Goal: Task Accomplishment & Management: Complete application form

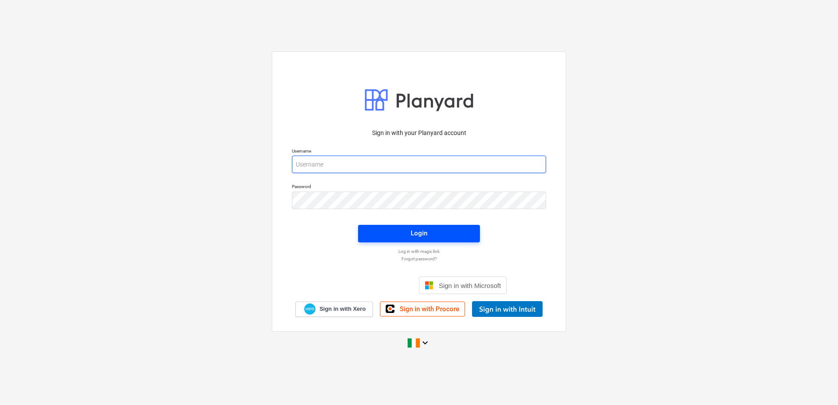
type input "moc@empower-re.ie"
click at [426, 238] on div "Login" at bounding box center [419, 233] width 17 height 11
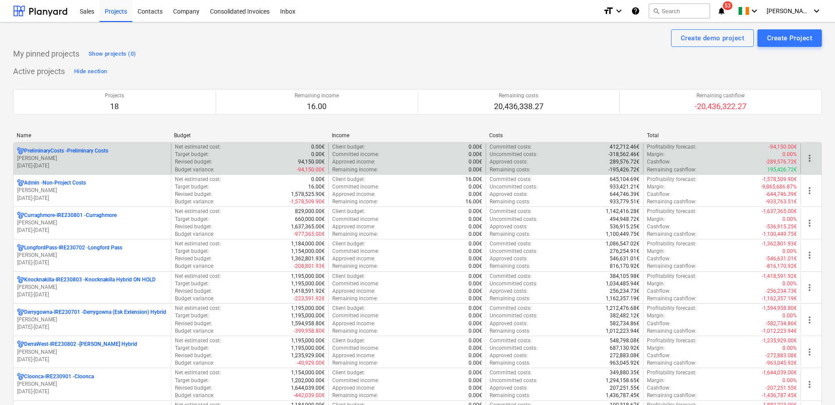
click at [130, 153] on div "PreliminaryCosts - Preliminary Costs" at bounding box center [92, 150] width 150 height 7
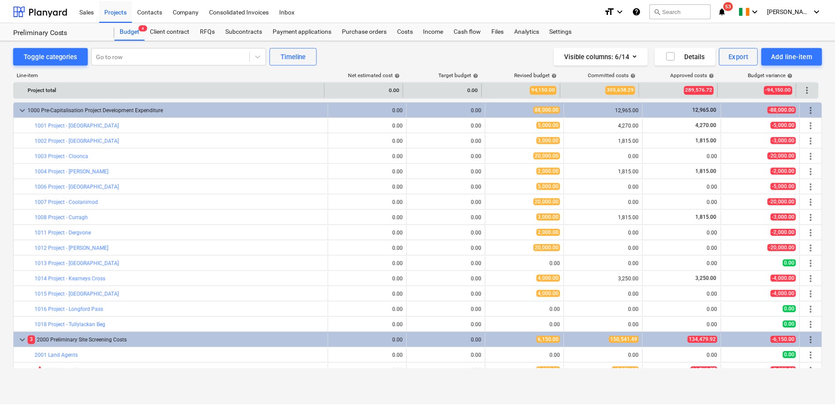
scroll to position [71, 0]
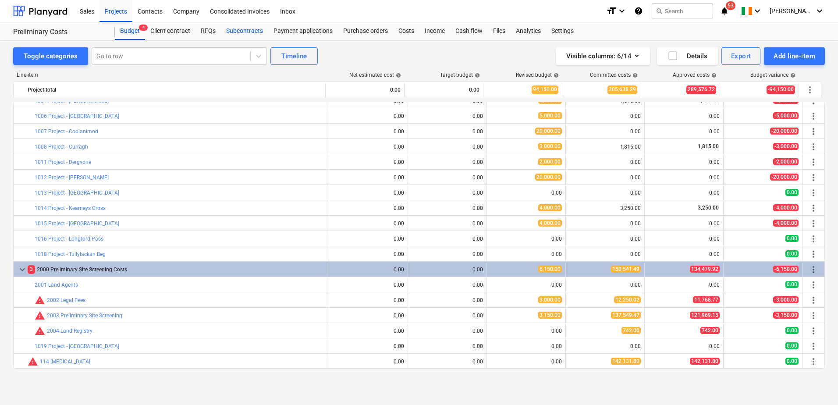
click at [249, 29] on div "Subcontracts" at bounding box center [244, 31] width 47 height 18
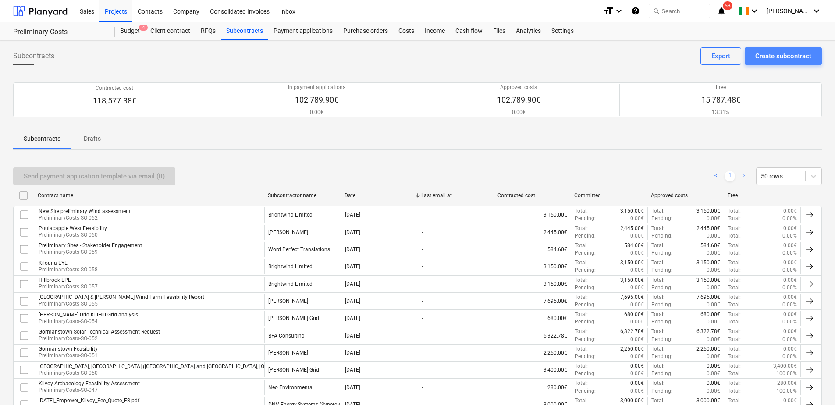
click at [764, 54] on div "Create subcontract" at bounding box center [783, 55] width 56 height 11
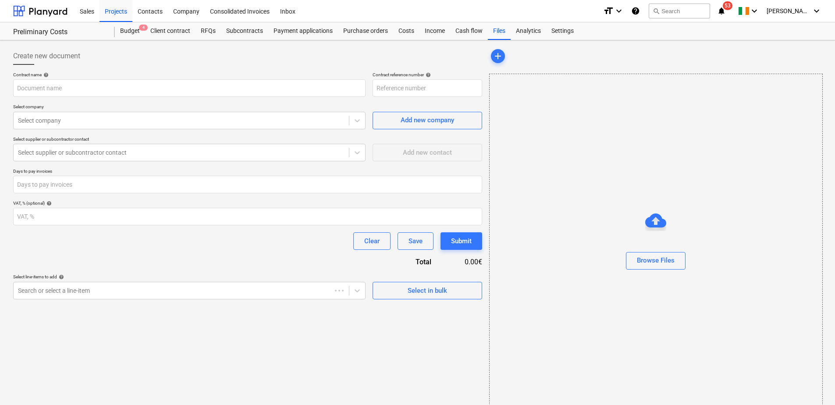
type input "PreliminaryCosts-SO-064"
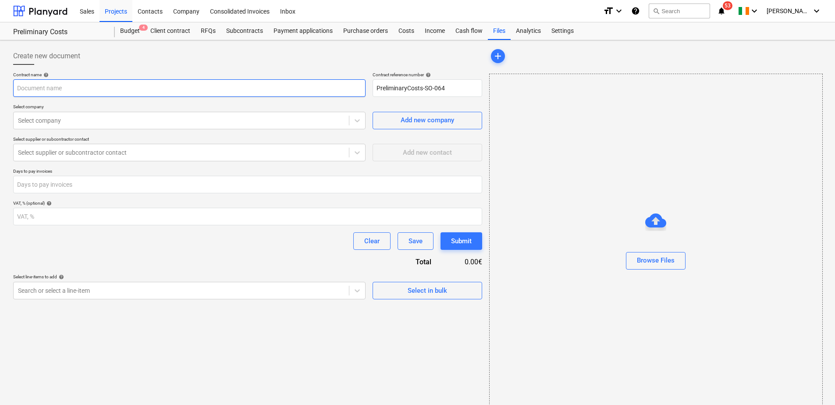
click at [171, 82] on input "text" at bounding box center [189, 88] width 352 height 18
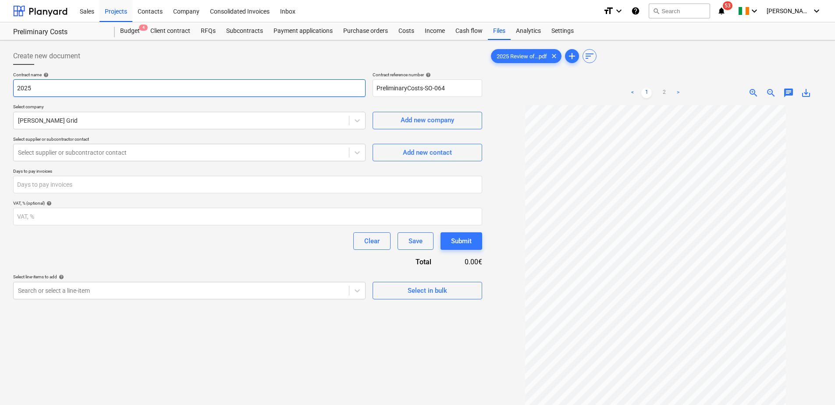
click at [137, 89] on input "2025" at bounding box center [189, 88] width 352 height 18
click at [149, 90] on input "2025" at bounding box center [189, 88] width 352 height 18
paste input "Review of Project Firm Access"
type input "2025 Review of Project Firm Access"
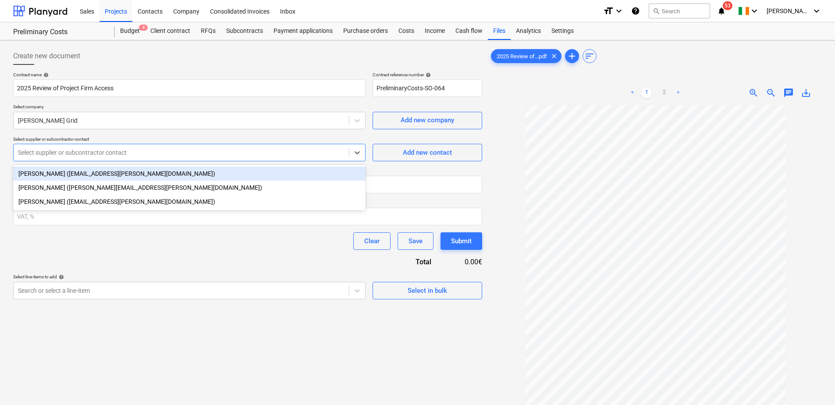
click at [138, 156] on div at bounding box center [181, 152] width 327 height 9
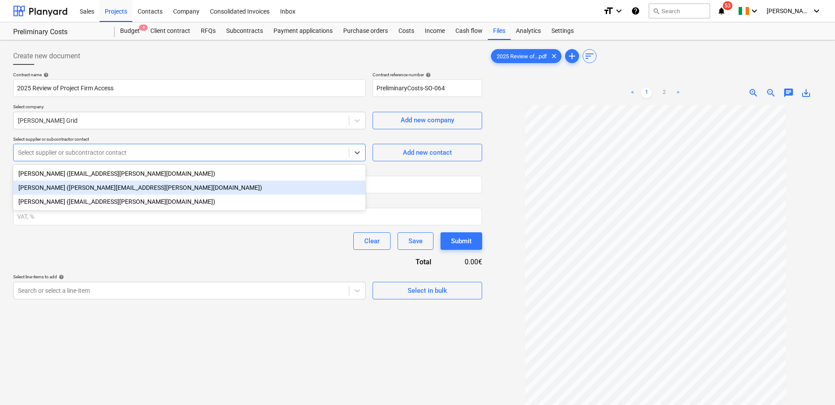
click at [129, 188] on div "Rory Mullan (rory.mullan@mullangrid.ie)" at bounding box center [189, 188] width 352 height 14
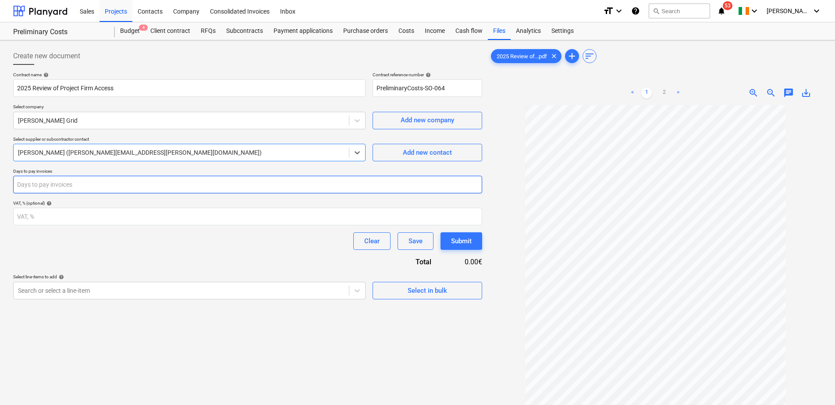
click at [112, 186] on input "number" at bounding box center [247, 185] width 469 height 18
type input "30"
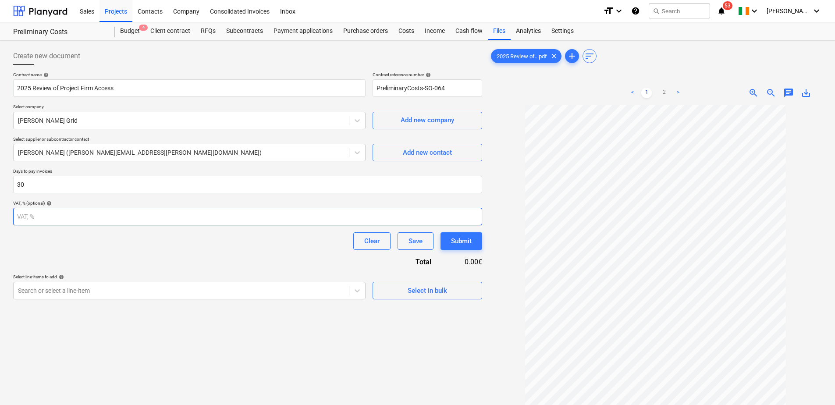
click at [68, 216] on input "number" at bounding box center [247, 217] width 469 height 18
type input "23"
click at [87, 256] on div "Contract name help 2025 Review of Project Firm Access Contract reference number…" at bounding box center [247, 186] width 469 height 228
click at [242, 292] on body "Sales Projects Contacts Company Consolidated Invoices Inbox format_size keyboar…" at bounding box center [417, 202] width 835 height 405
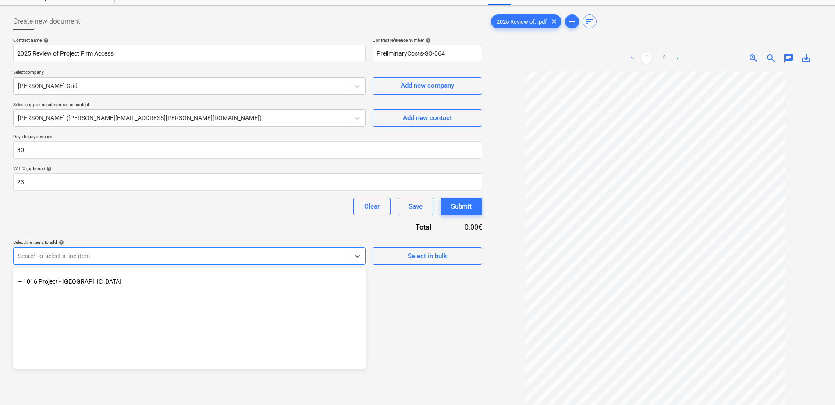
scroll to position [263, 0]
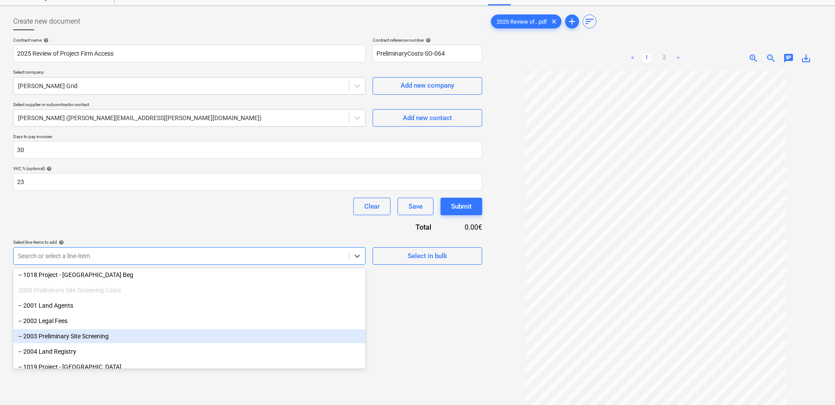
click at [201, 332] on div "-- 2003 Preliminary Site Screening" at bounding box center [189, 336] width 352 height 14
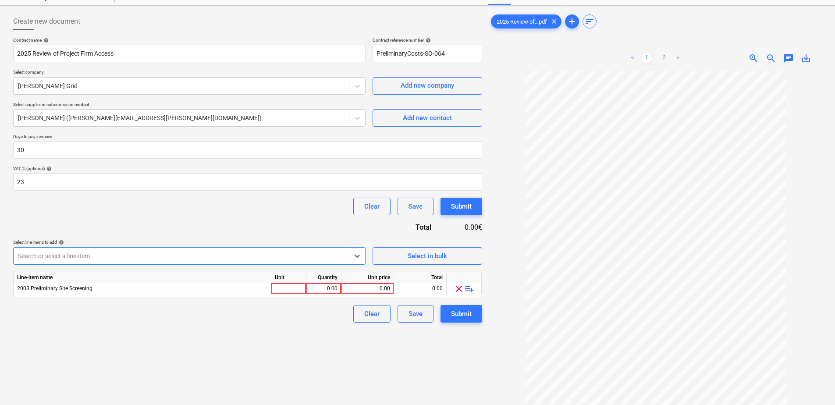
click at [180, 254] on div at bounding box center [181, 256] width 327 height 9
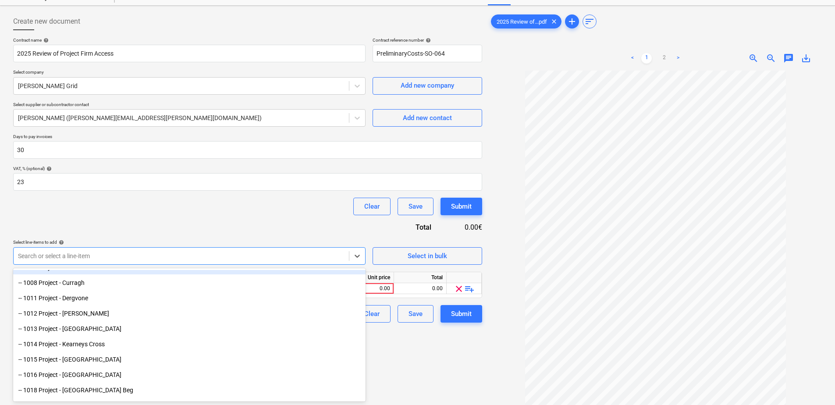
scroll to position [175, 0]
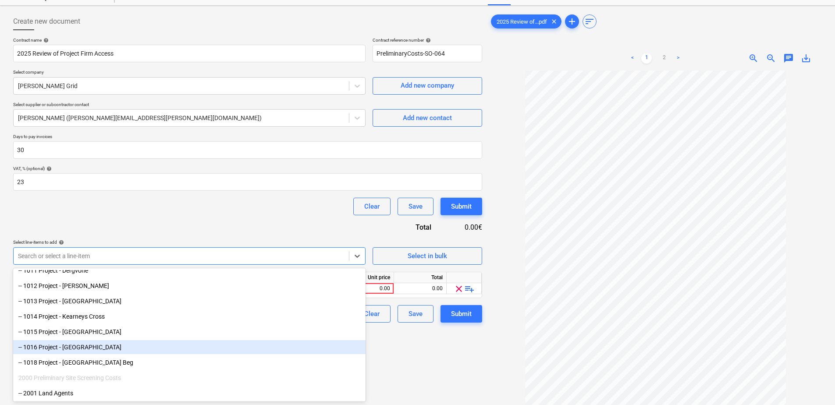
click at [127, 348] on div "-- 1016 Project - Longford Pass" at bounding box center [189, 347] width 352 height 14
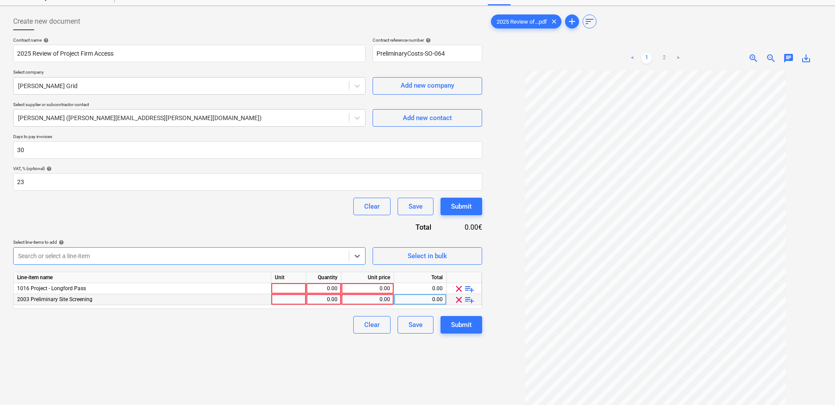
click at [459, 299] on span "clear" at bounding box center [459, 300] width 11 height 11
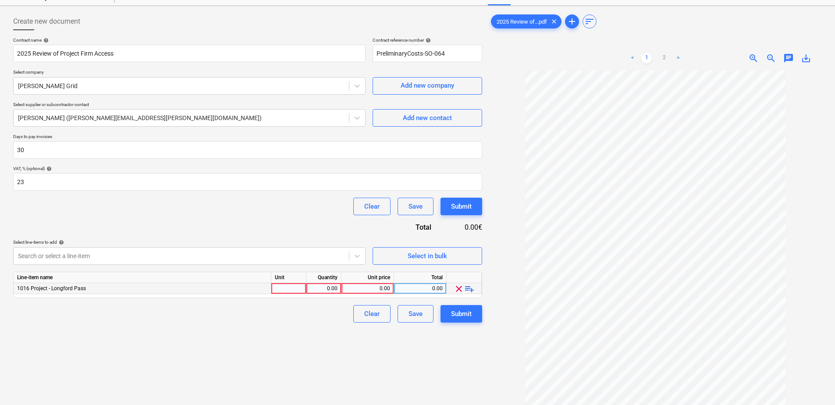
click at [286, 287] on div at bounding box center [288, 288] width 35 height 11
type input "1"
click at [329, 289] on div "0.00" at bounding box center [324, 288] width 28 height 11
drag, startPoint x: 338, startPoint y: 287, endPoint x: 329, endPoint y: 289, distance: 9.2
click at [329, 289] on input "1500" at bounding box center [323, 288] width 35 height 11
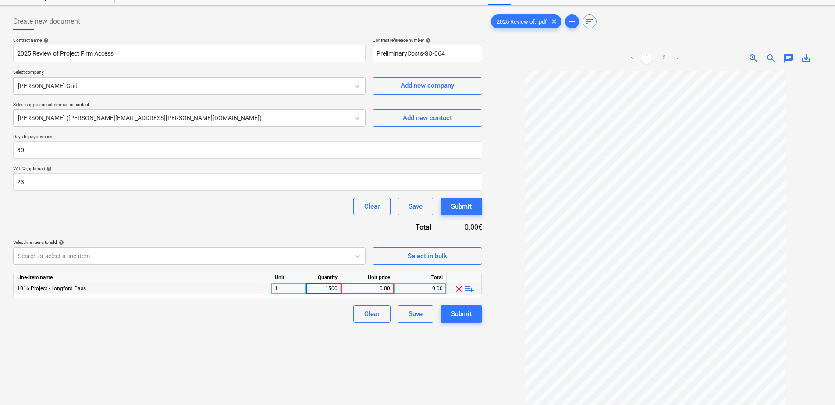
type input "1"
click at [359, 287] on div "0.00" at bounding box center [367, 288] width 45 height 11
type input "1500"
click at [371, 342] on div "Create new document Contract name help 2025 Review of Project Firm Access Contr…" at bounding box center [248, 231] width 476 height 445
click at [167, 254] on div at bounding box center [181, 256] width 327 height 9
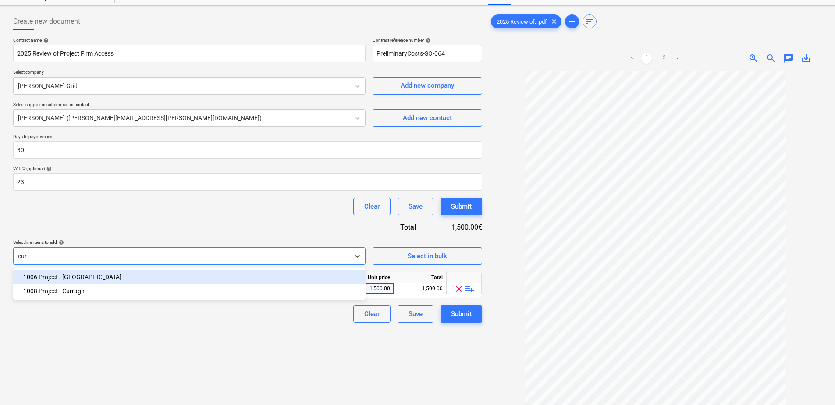
type input "curr"
click at [133, 281] on div "-- 1006 Project - Curraghmore" at bounding box center [189, 277] width 352 height 14
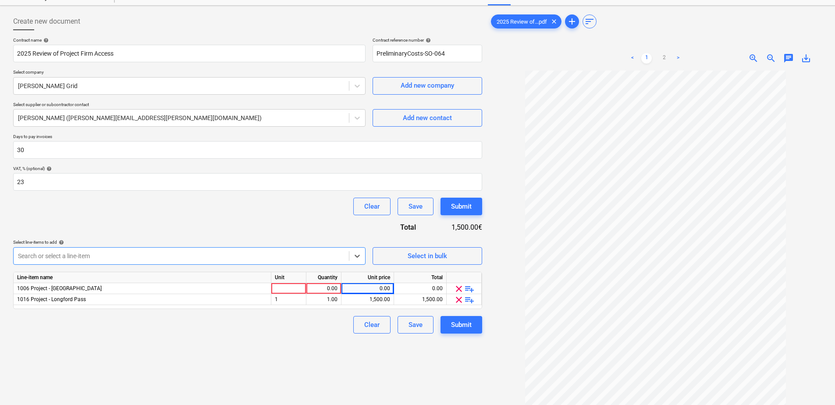
click at [125, 255] on div at bounding box center [181, 256] width 327 height 9
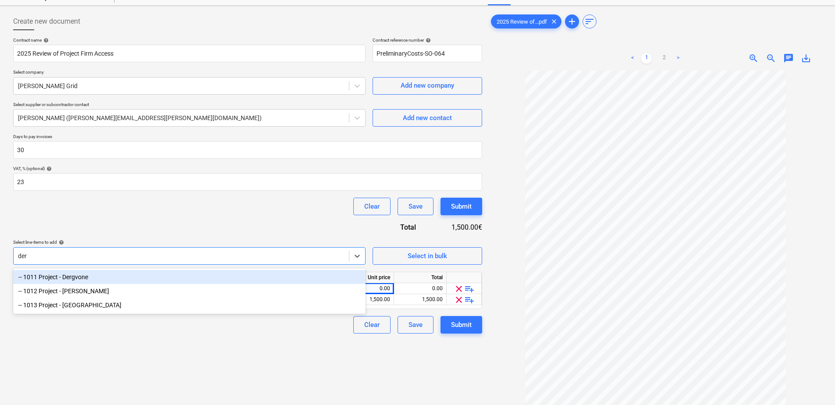
type input "derr"
click at [101, 277] on div "-- 1012 Project - Derra West" at bounding box center [189, 277] width 352 height 14
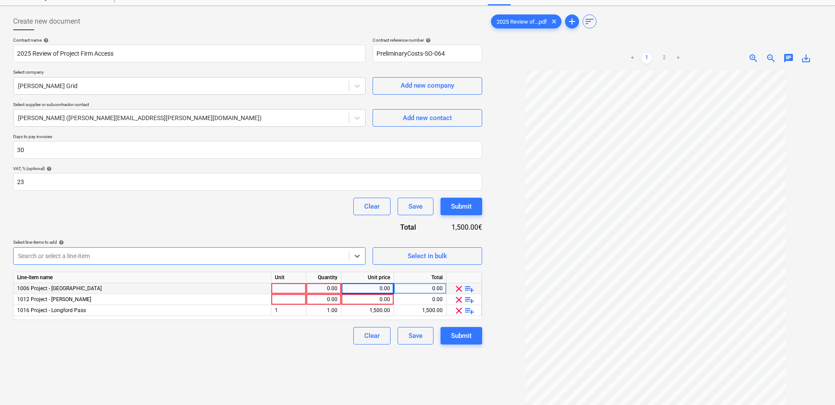
click at [461, 285] on span "clear" at bounding box center [459, 289] width 11 height 11
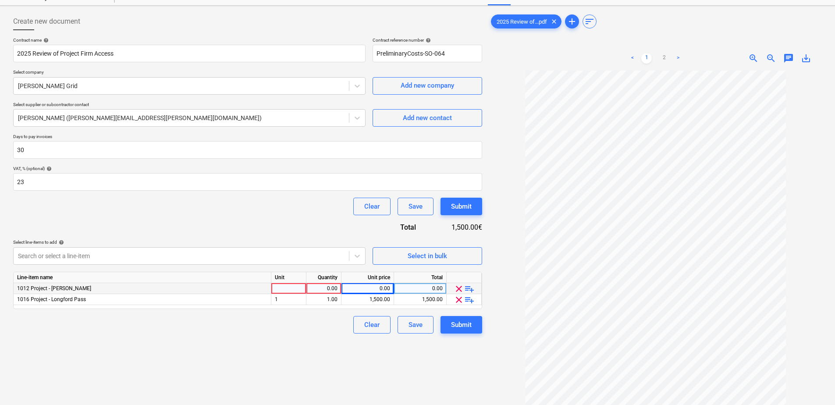
click at [294, 288] on div at bounding box center [288, 288] width 35 height 11
type input "1"
click at [315, 286] on div "0.00" at bounding box center [324, 288] width 28 height 11
click at [376, 290] on div "0.00" at bounding box center [367, 288] width 45 height 11
type input "1500"
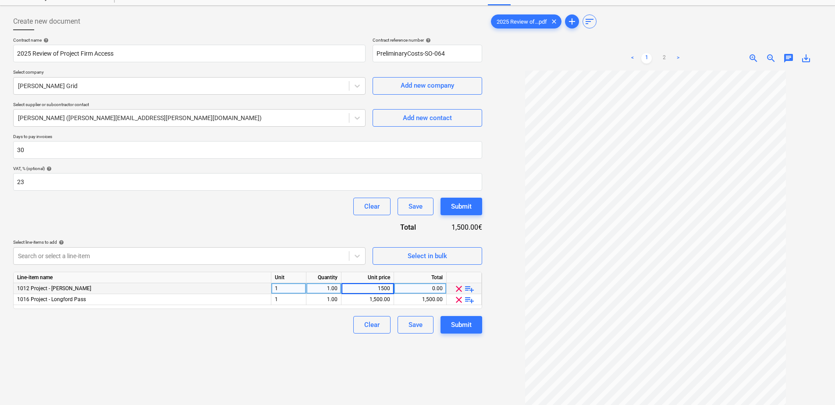
click at [397, 374] on div "Create new document Contract name help 2025 Review of Project Firm Access Contr…" at bounding box center [248, 231] width 476 height 445
drag, startPoint x: 447, startPoint y: 53, endPoint x: 365, endPoint y: 52, distance: 81.6
click at [365, 52] on div "Contract name help 2025 Review of Project Firm Access Contract reference number…" at bounding box center [247, 49] width 469 height 25
drag, startPoint x: 391, startPoint y: 53, endPoint x: 458, endPoint y: 300, distance: 255.6
click at [458, 300] on span "clear" at bounding box center [459, 300] width 11 height 11
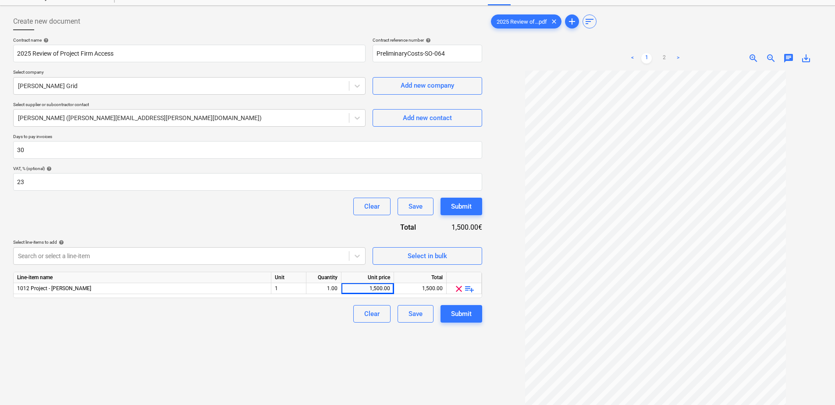
click at [461, 290] on span "clear" at bounding box center [459, 289] width 11 height 11
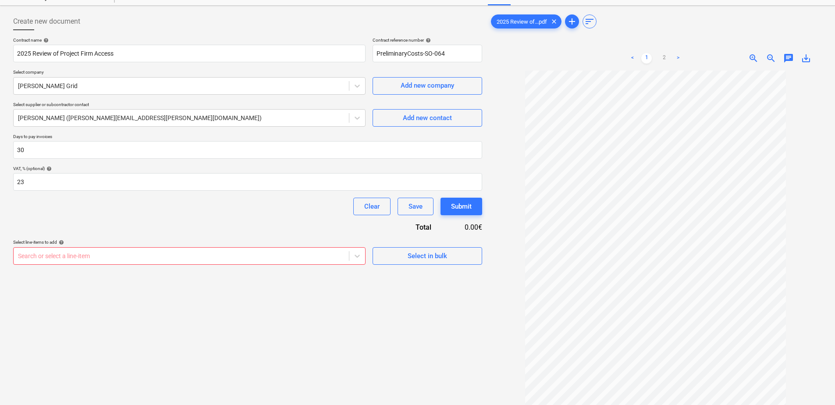
click at [309, 256] on div at bounding box center [181, 256] width 327 height 9
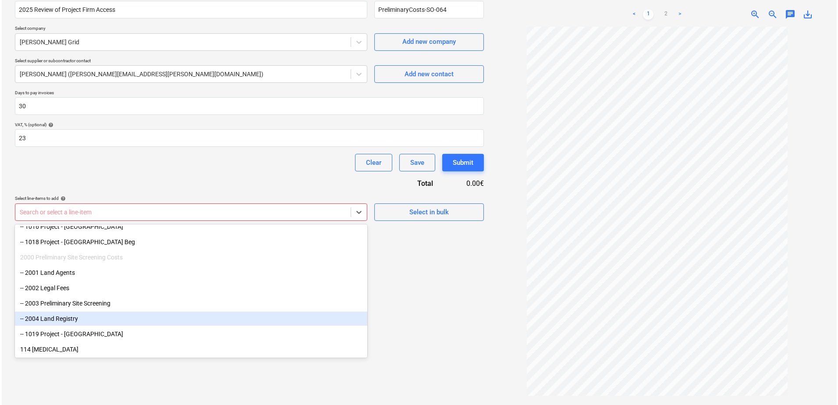
scroll to position [208, 0]
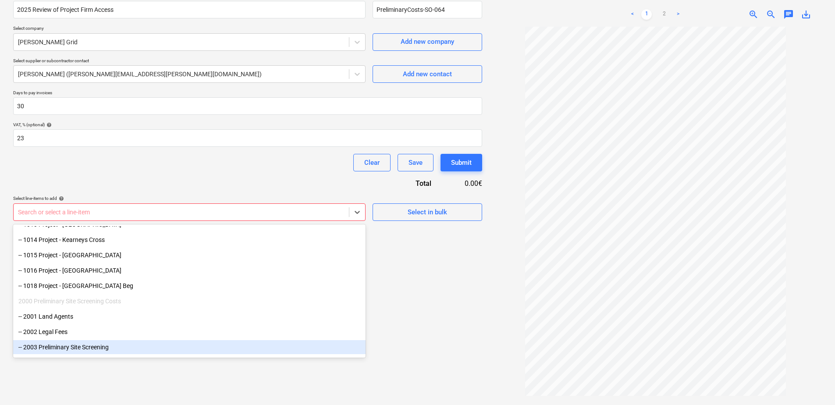
click at [228, 348] on div "-- 2003 Preliminary Site Screening" at bounding box center [189, 347] width 352 height 14
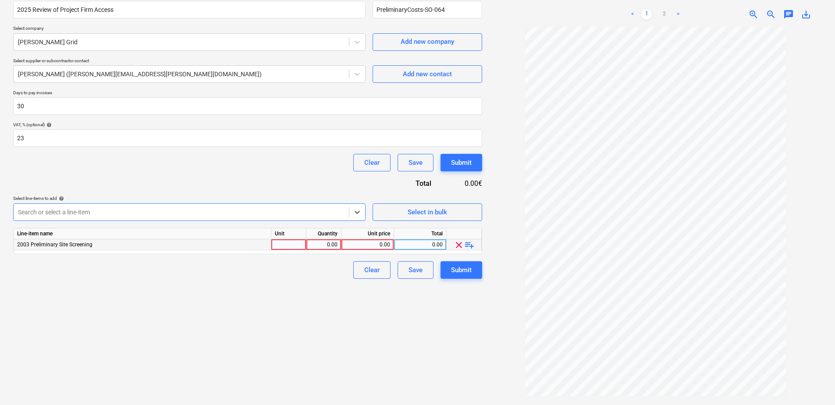
click at [296, 246] on div at bounding box center [288, 244] width 35 height 11
type input "1"
click at [321, 245] on div "0.00" at bounding box center [324, 244] width 28 height 11
click at [388, 243] on div "0.00" at bounding box center [367, 244] width 45 height 11
type input "3000"
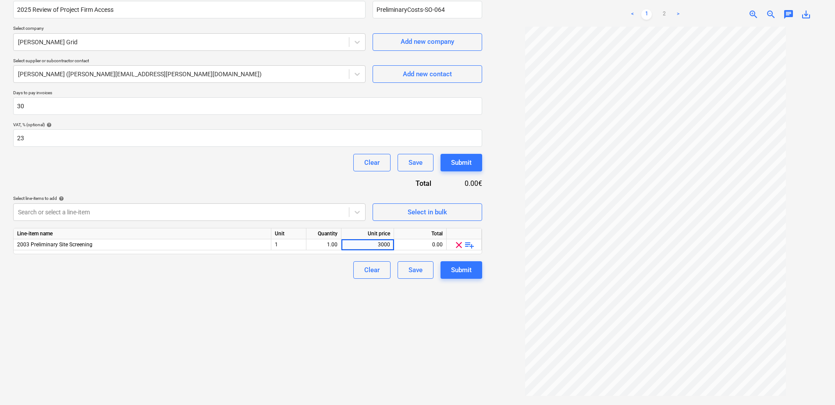
click at [418, 323] on div "Create new document Contract name help 2025 Review of Project Firm Access Contr…" at bounding box center [248, 187] width 476 height 445
click at [468, 267] on div "Submit" at bounding box center [461, 269] width 21 height 11
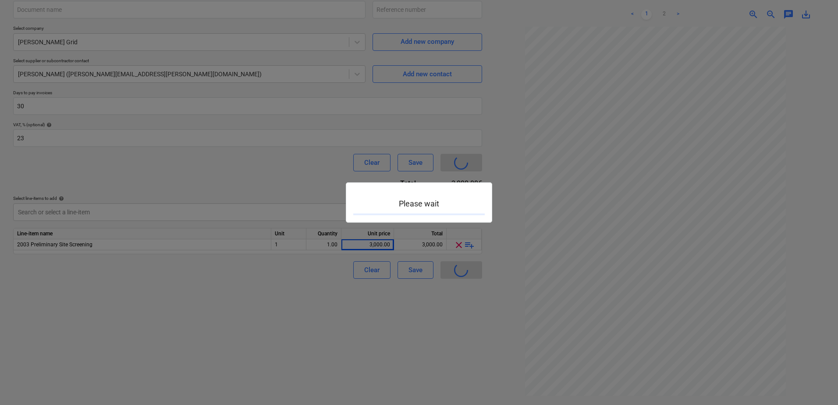
type input "PreliminaryCosts-SO-064"
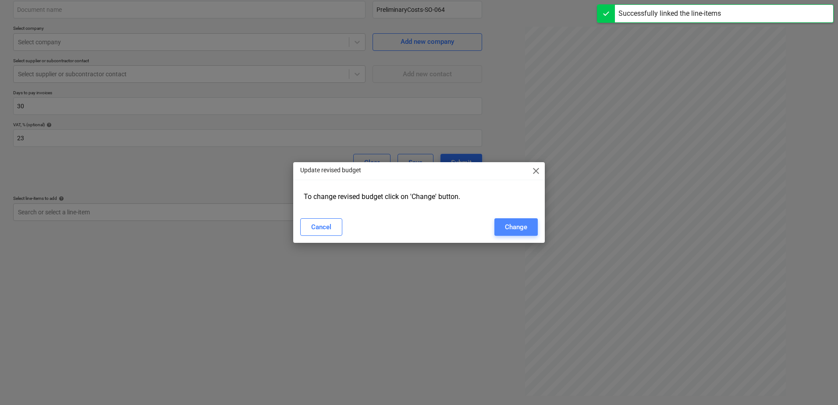
click at [511, 227] on div "Change" at bounding box center [516, 226] width 22 height 11
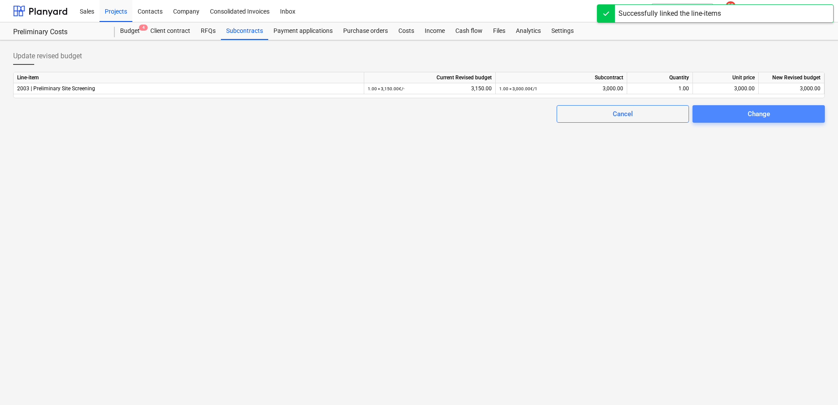
click at [719, 114] on span "Change" at bounding box center [758, 113] width 111 height 11
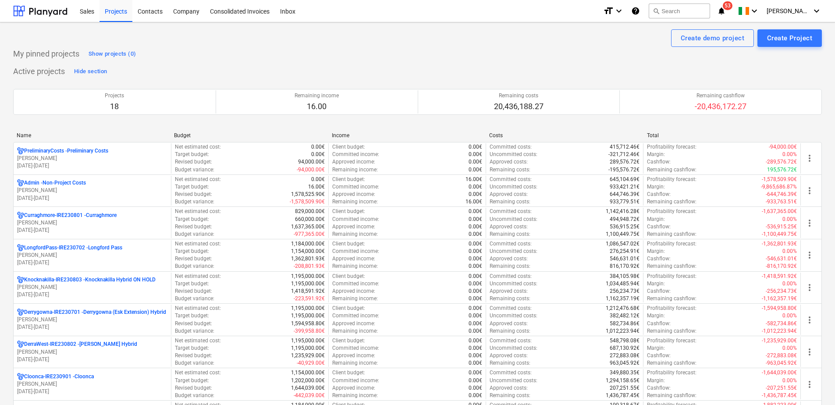
click at [103, 154] on p "PreliminaryCosts - Preliminary Costs" at bounding box center [66, 150] width 84 height 7
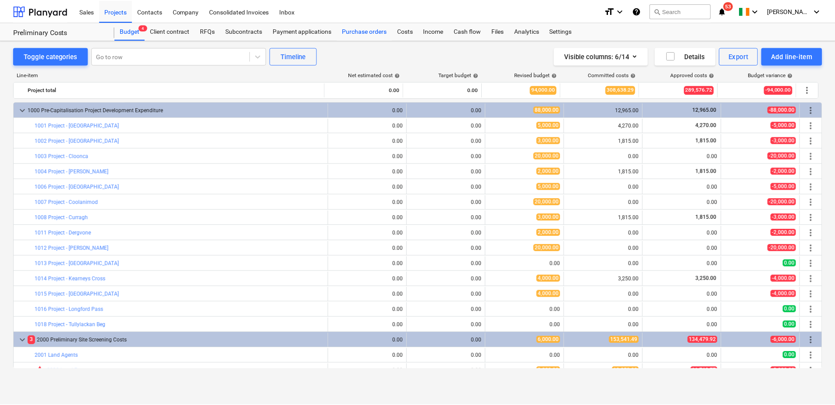
scroll to position [71, 0]
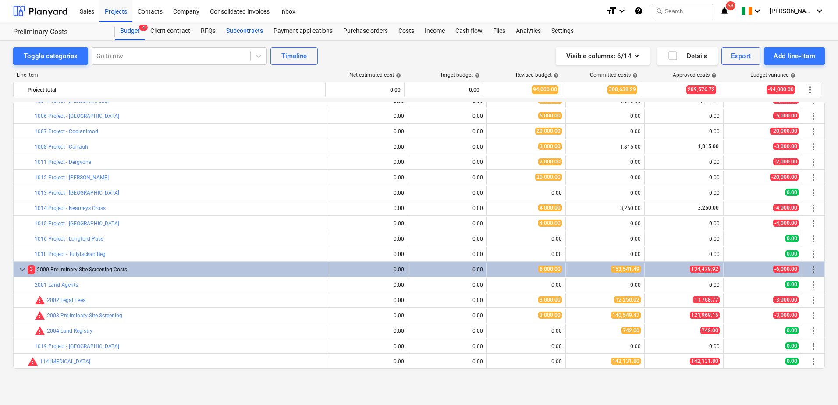
click at [252, 32] on div "Subcontracts" at bounding box center [244, 31] width 47 height 18
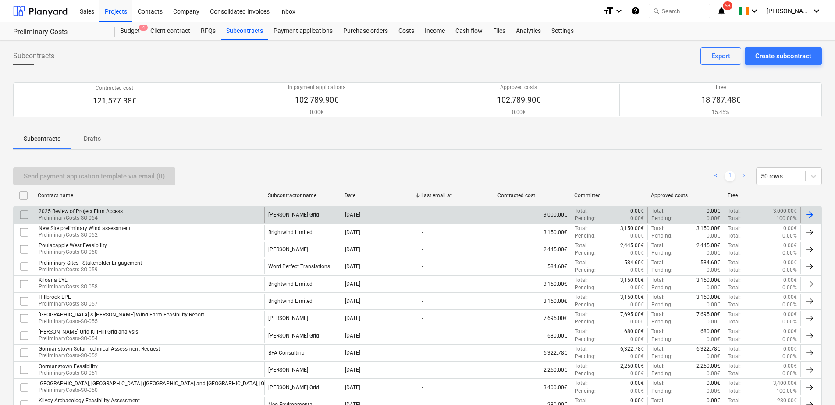
click at [810, 215] on div at bounding box center [809, 215] width 11 height 11
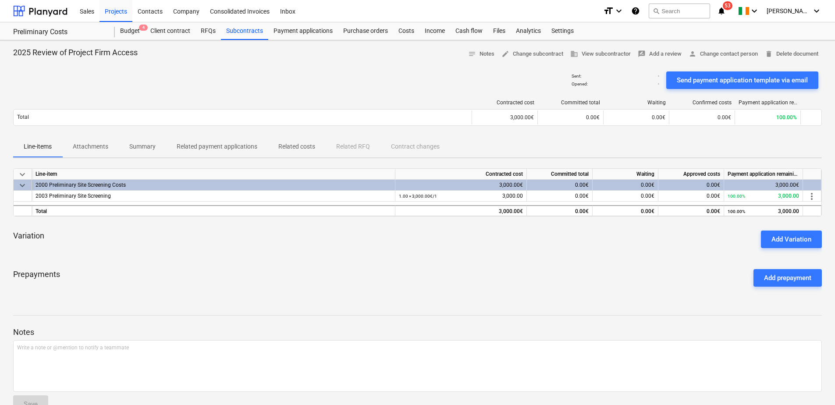
click at [102, 143] on p "Attachments" at bounding box center [91, 146] width 36 height 9
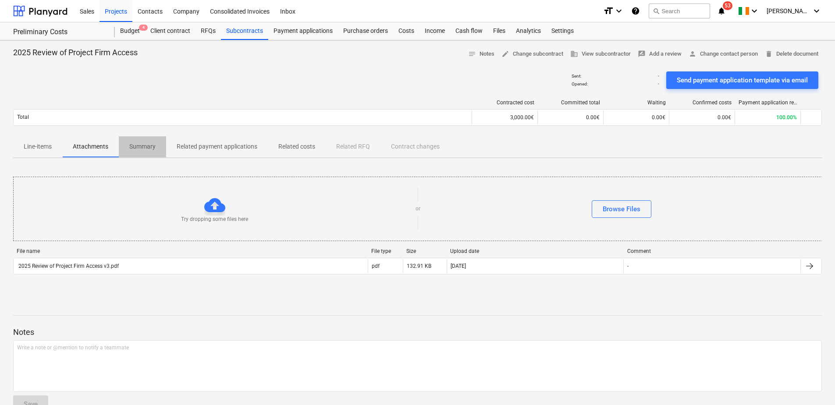
click at [146, 146] on p "Summary" at bounding box center [142, 146] width 26 height 9
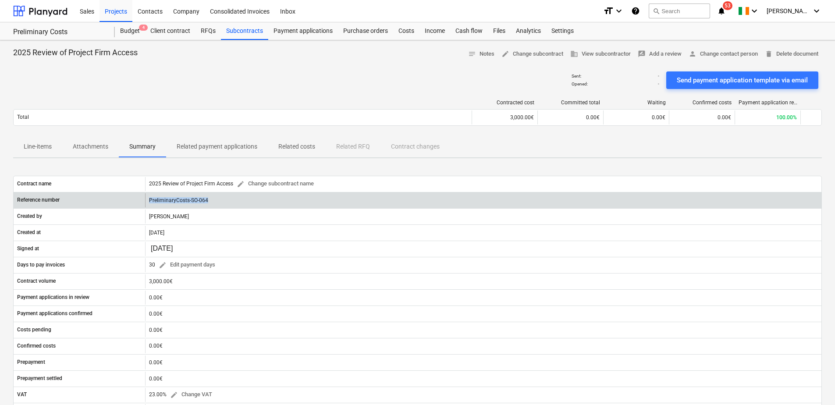
drag, startPoint x: 206, startPoint y: 200, endPoint x: 138, endPoint y: 197, distance: 68.5
click at [138, 197] on div "Reference number PreliminaryCosts-SO-064" at bounding box center [418, 200] width 808 height 14
drag, startPoint x: 138, startPoint y: 197, endPoint x: 169, endPoint y: 199, distance: 31.2
copy div "PreliminaryCosts-SO-064"
